Goal: Find contact information: Find contact information

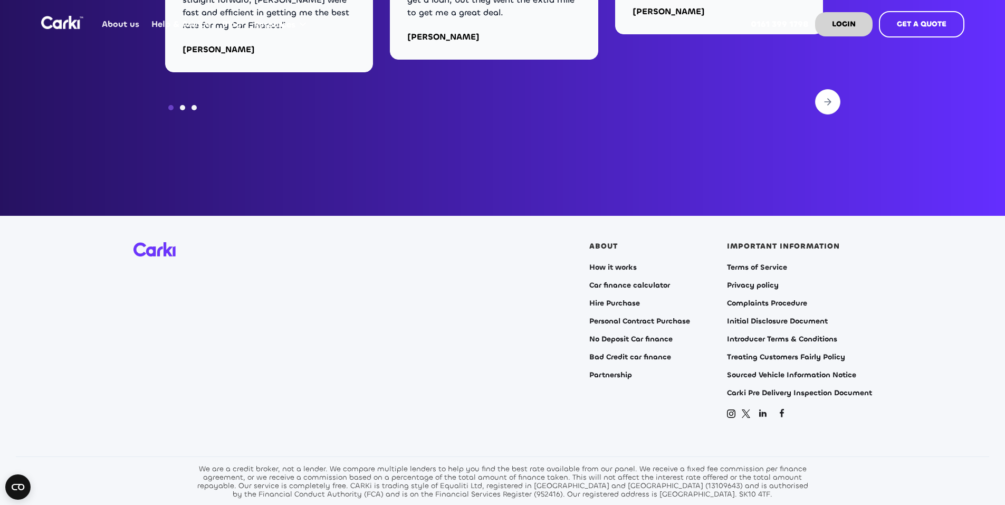
scroll to position [4273, 0]
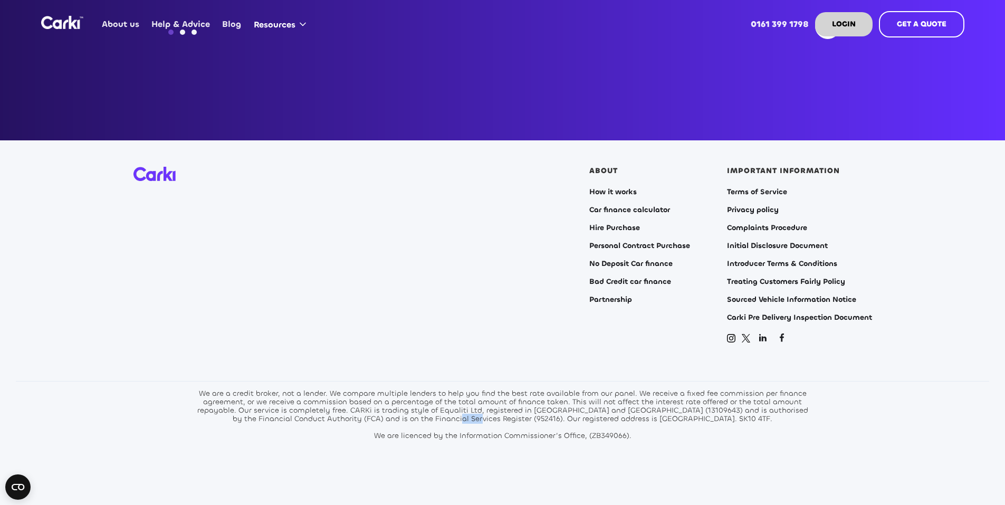
drag, startPoint x: 478, startPoint y: 406, endPoint x: 456, endPoint y: 406, distance: 22.2
click at [456, 406] on div "We are a credit broker, not a lender. We compare multiple lenders to help you f…" at bounding box center [502, 414] width 617 height 51
click at [477, 407] on div "We are a credit broker, not a lender. We compare multiple lenders to help you f…" at bounding box center [502, 414] width 617 height 51
copy div "952416"
